Goal: Find specific page/section: Find specific page/section

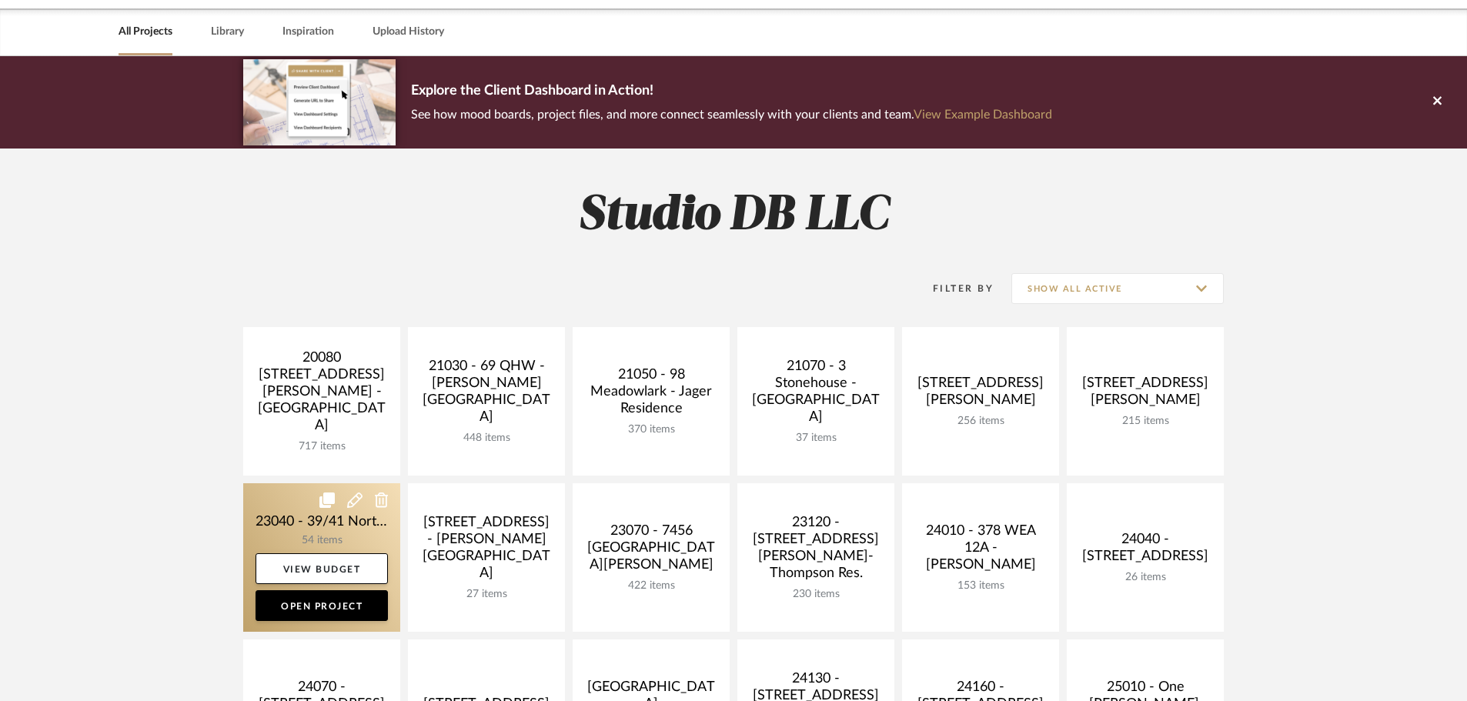
scroll to position [77, 0]
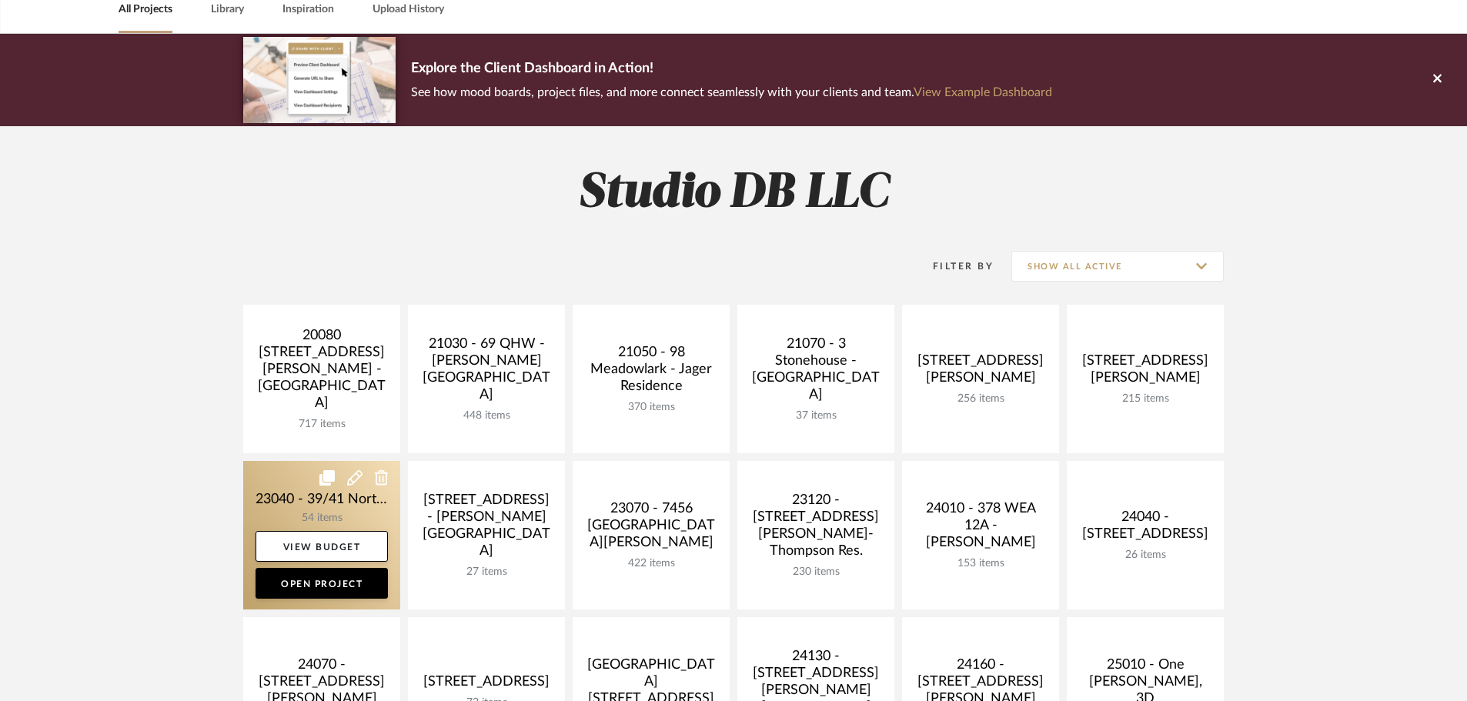
click at [289, 497] on link at bounding box center [321, 535] width 157 height 149
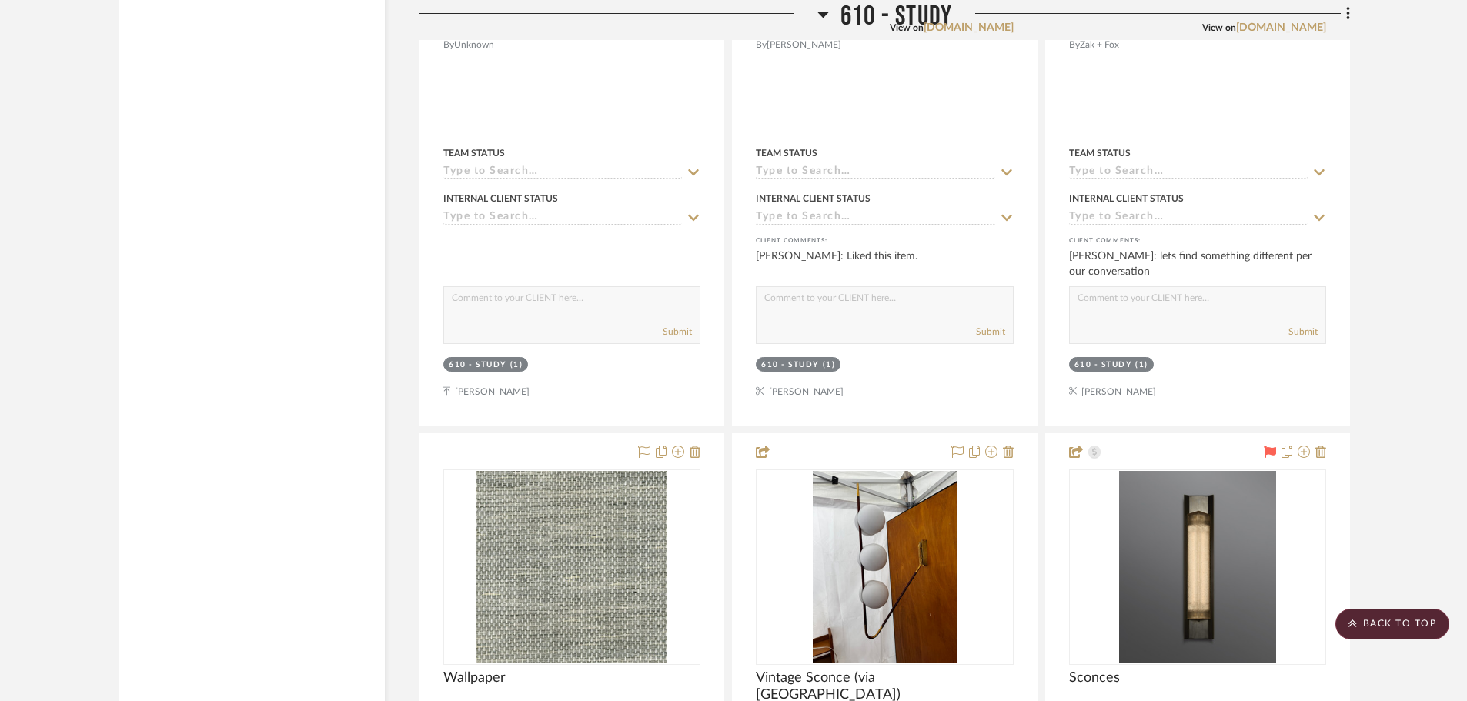
scroll to position [5620, 0]
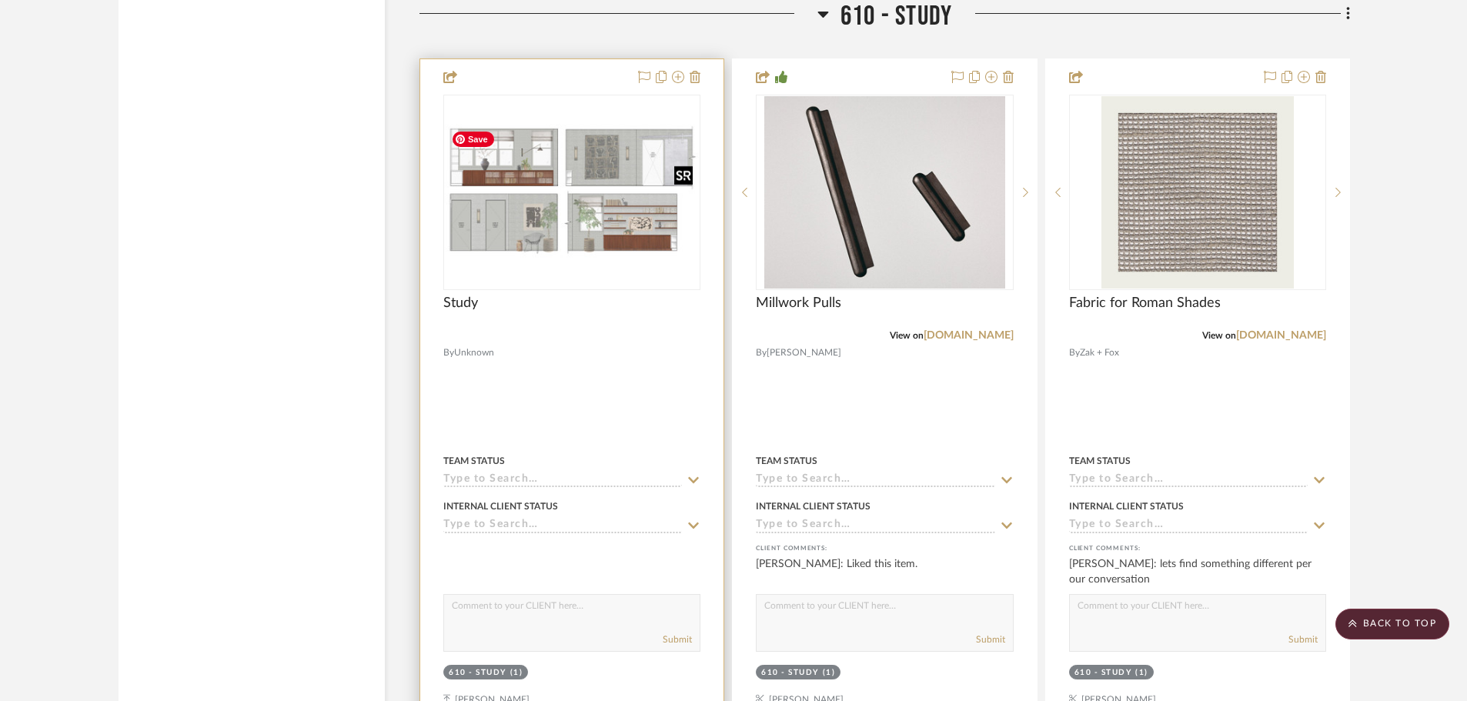
click at [582, 164] on img "0" at bounding box center [572, 192] width 254 height 136
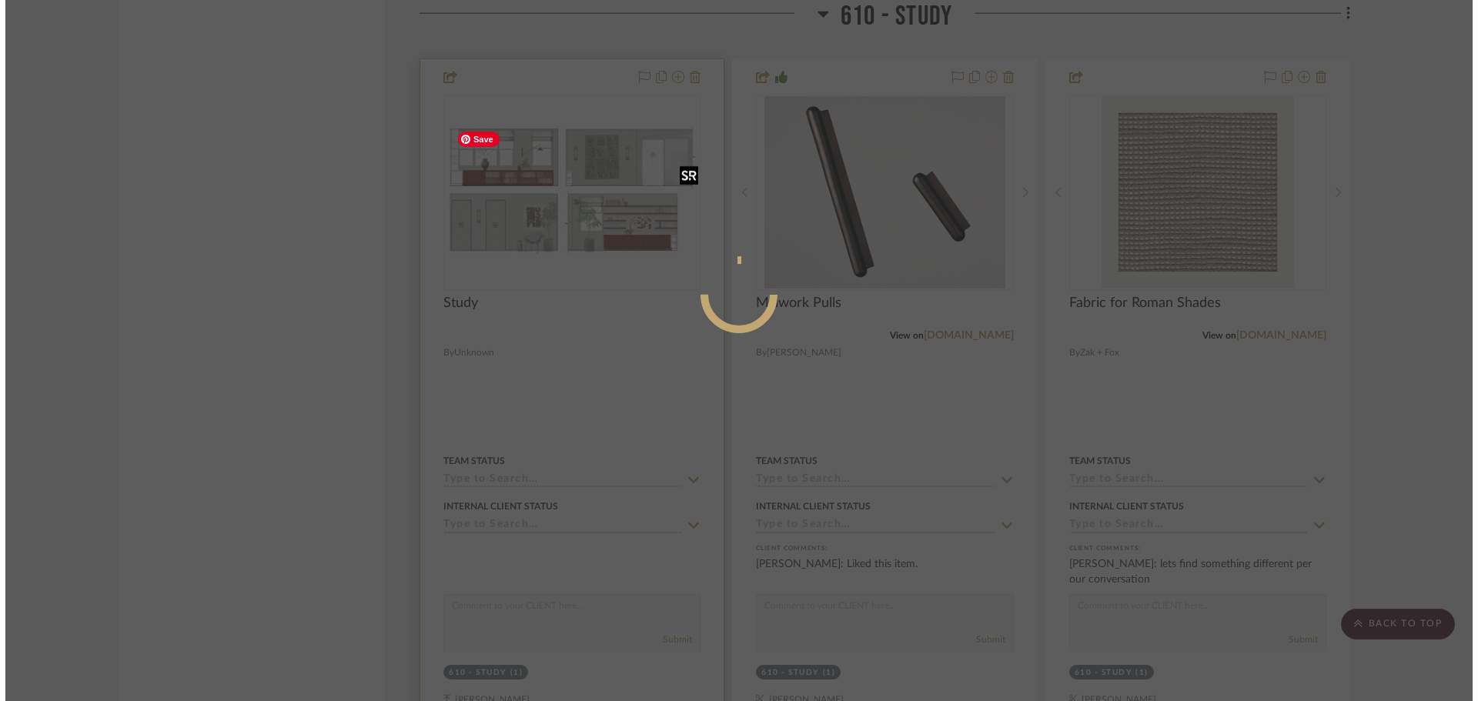
scroll to position [0, 0]
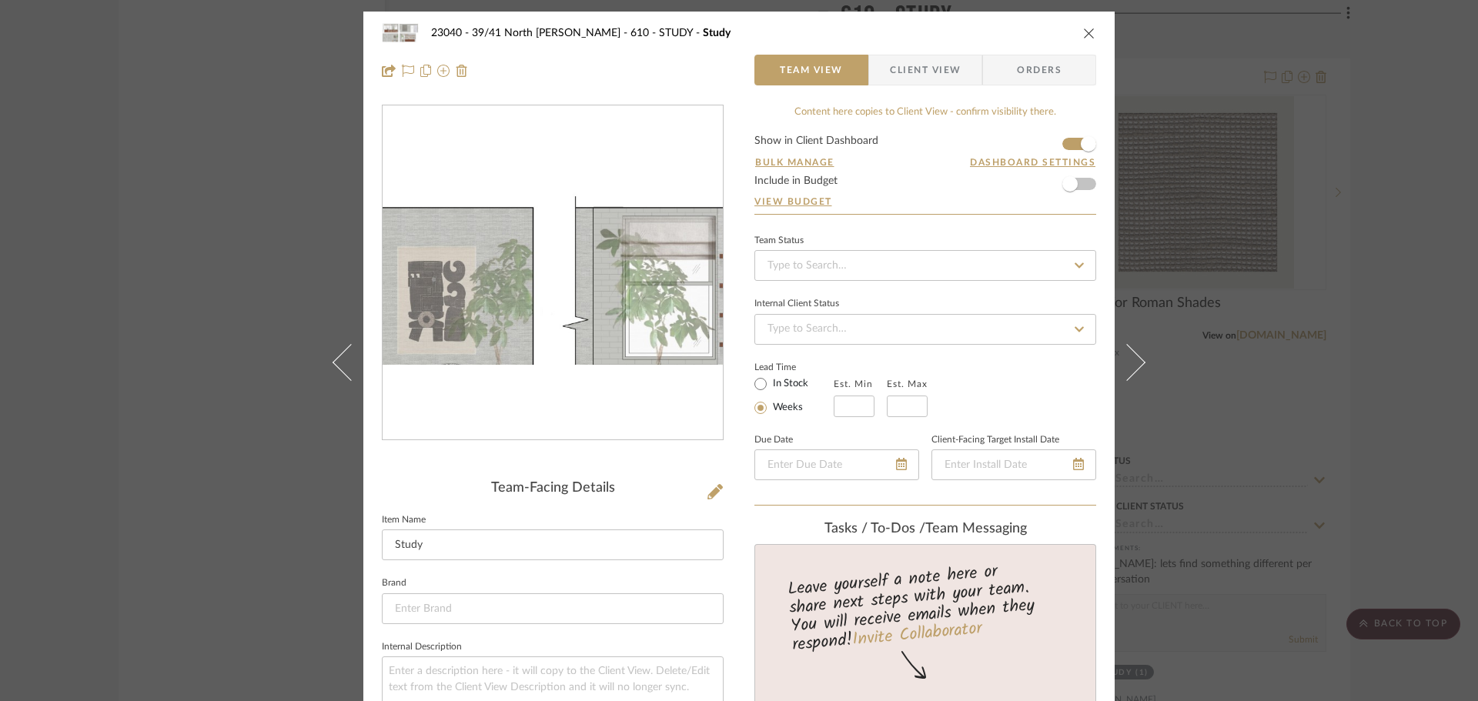
click at [534, 298] on img "0" at bounding box center [553, 273] width 340 height 183
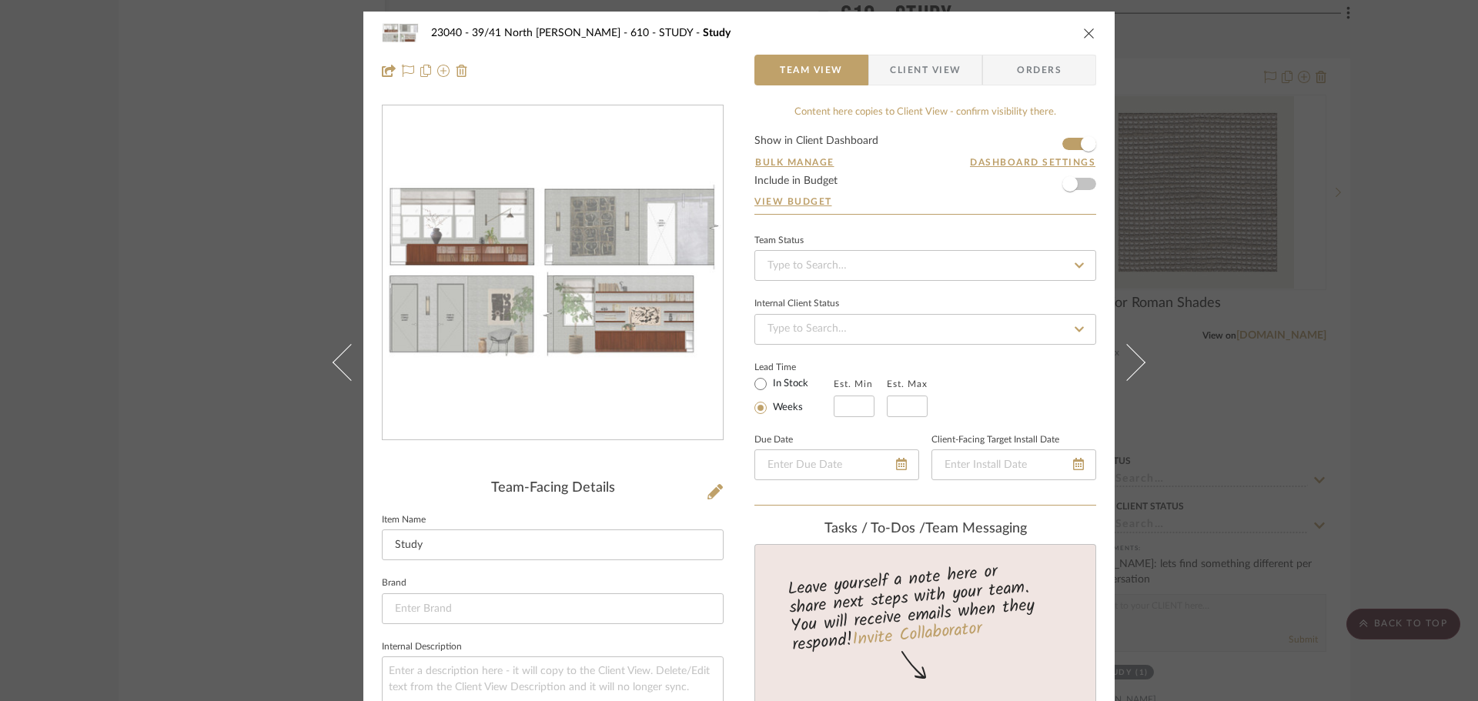
click at [1310, 146] on div "23040 - 39/41 North Moore - Weissmann 610 - STUDY Study Team View Client View O…" at bounding box center [739, 350] width 1478 height 701
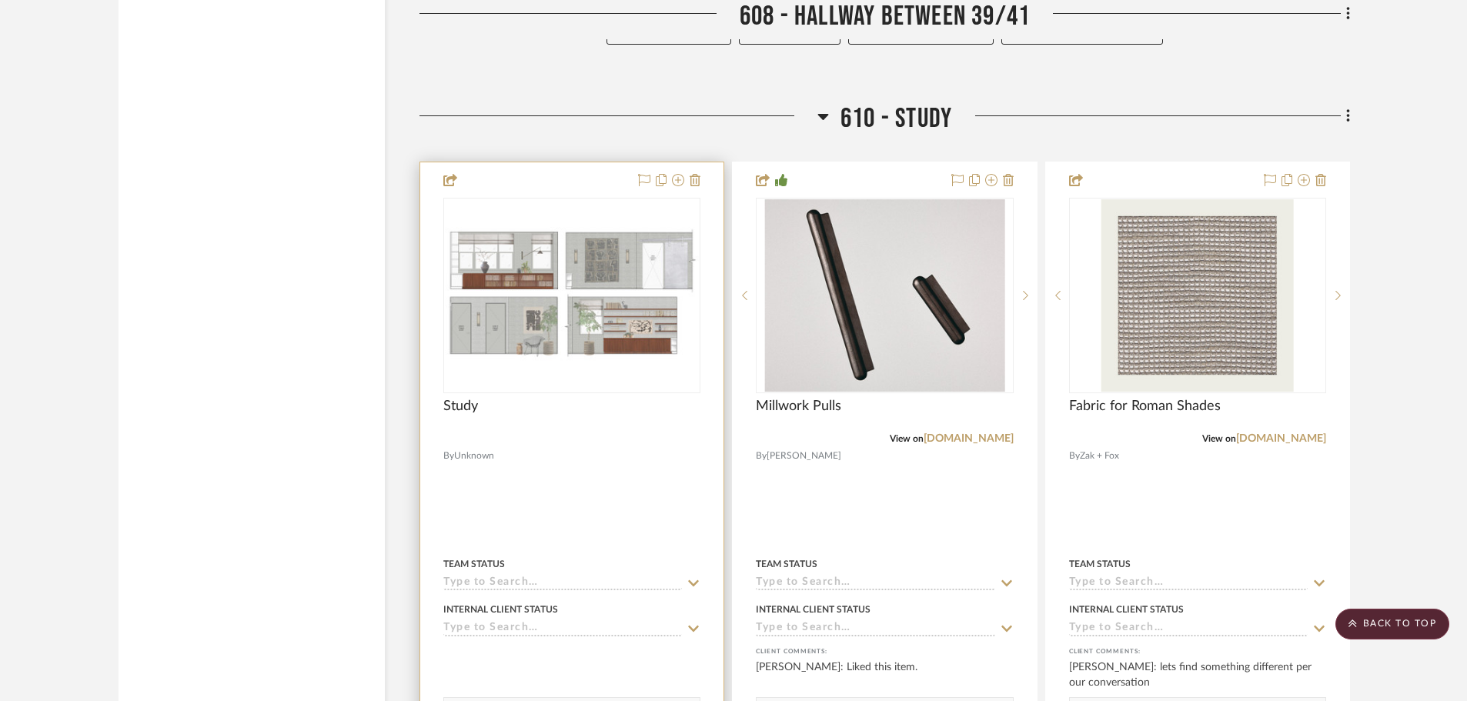
scroll to position [5543, 0]
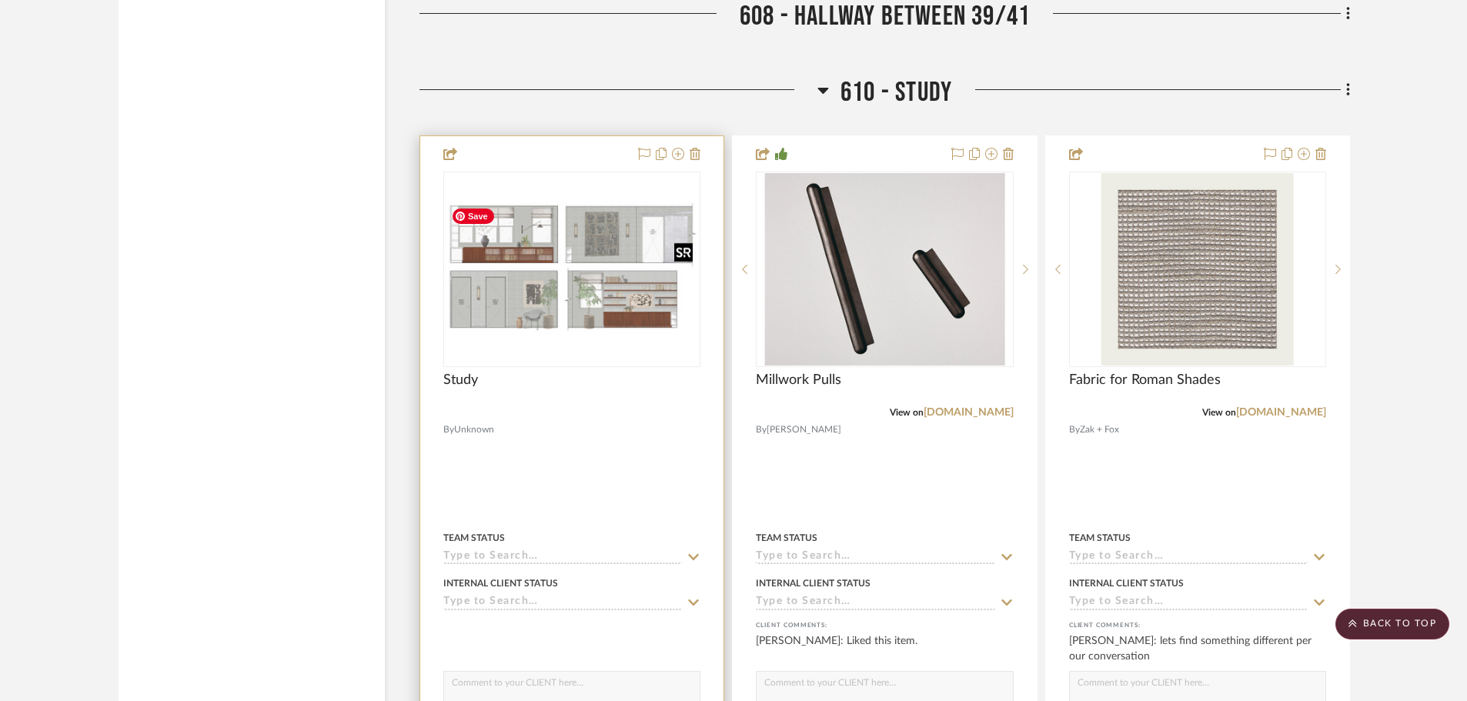
click at [567, 266] on img "0" at bounding box center [572, 269] width 254 height 136
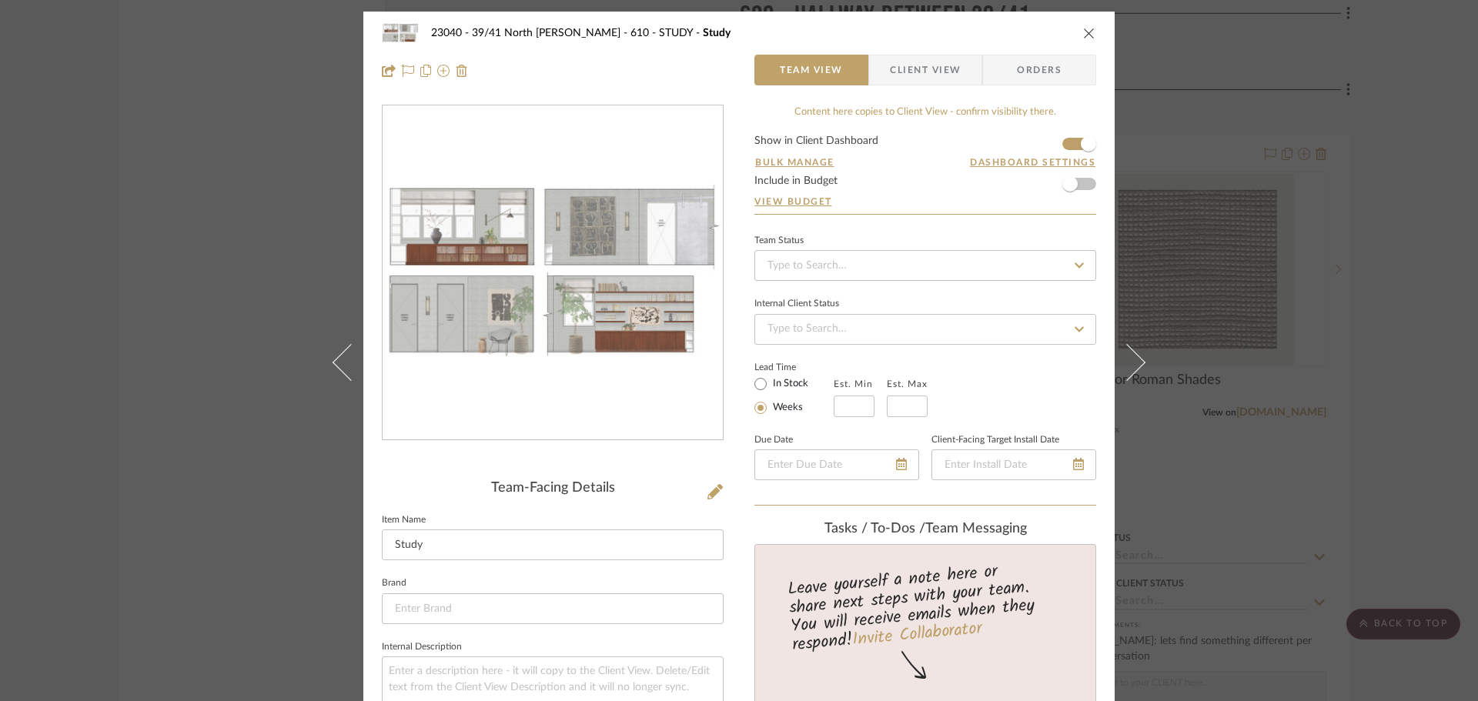
click at [546, 283] on img "0" at bounding box center [553, 273] width 340 height 183
